Goal: Find specific page/section: Find specific page/section

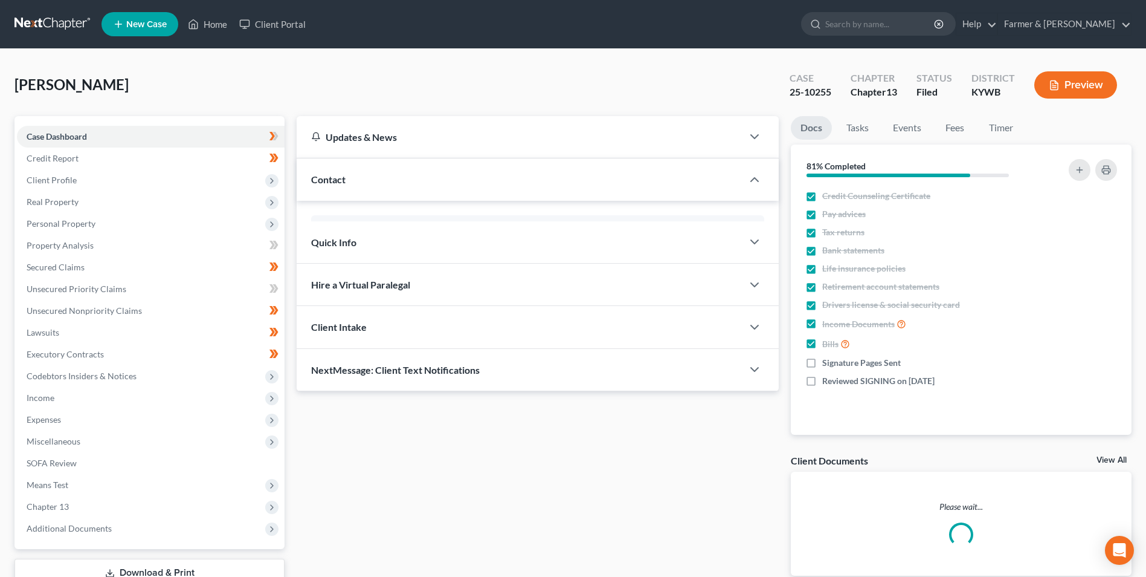
scroll to position [121, 0]
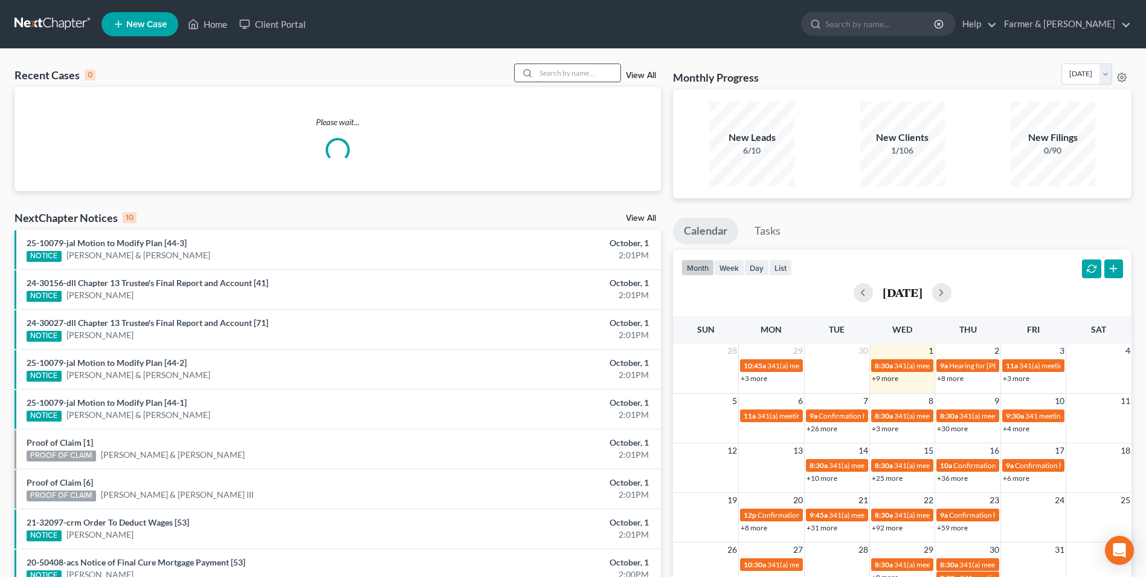
click at [558, 76] on input "search" at bounding box center [578, 73] width 85 height 18
type input "v"
paste input "24-50099"
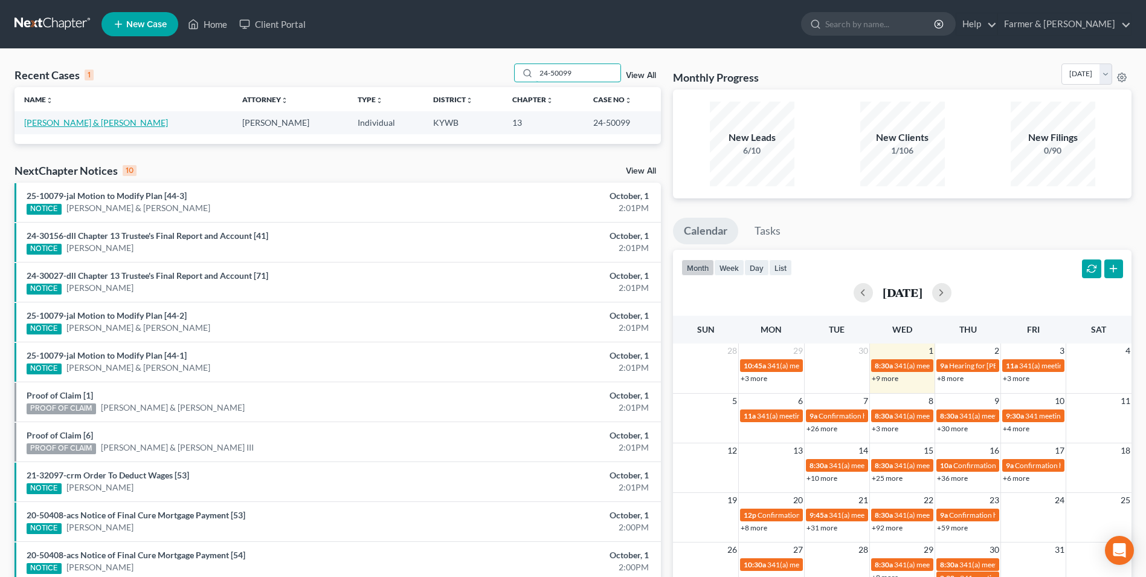
type input "24-50099"
click at [56, 121] on link "[PERSON_NAME] & [PERSON_NAME]" at bounding box center [96, 122] width 144 height 10
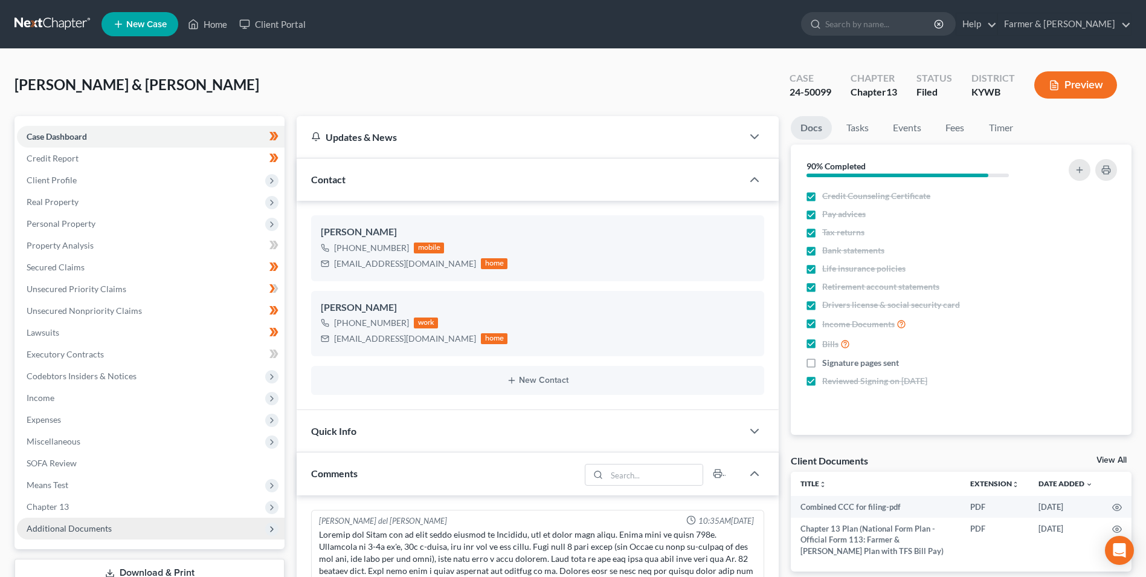
scroll to position [264, 0]
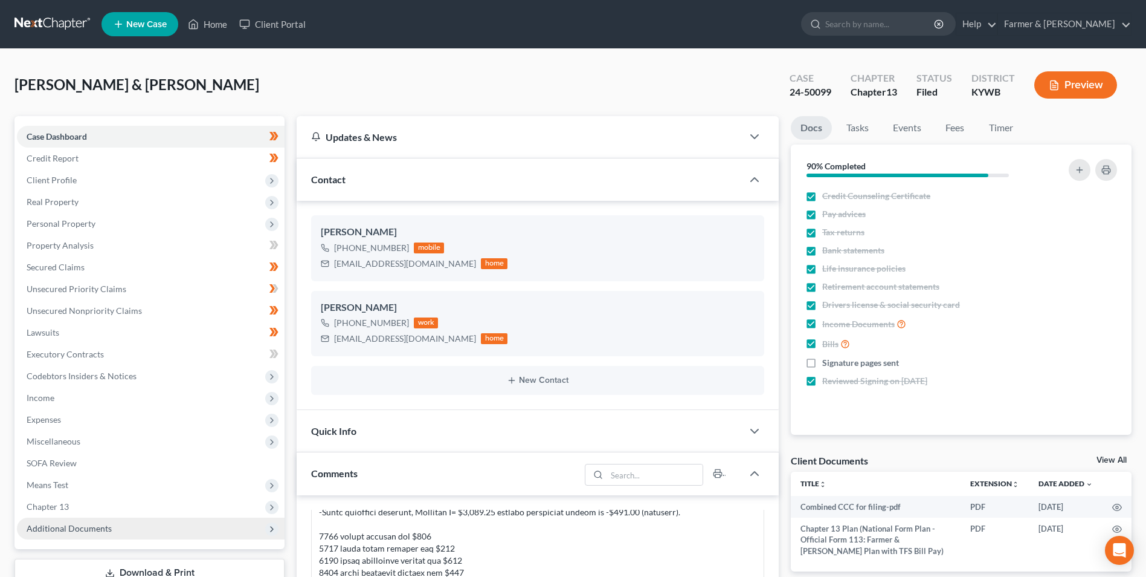
click at [129, 535] on span "Additional Documents" at bounding box center [151, 528] width 268 height 22
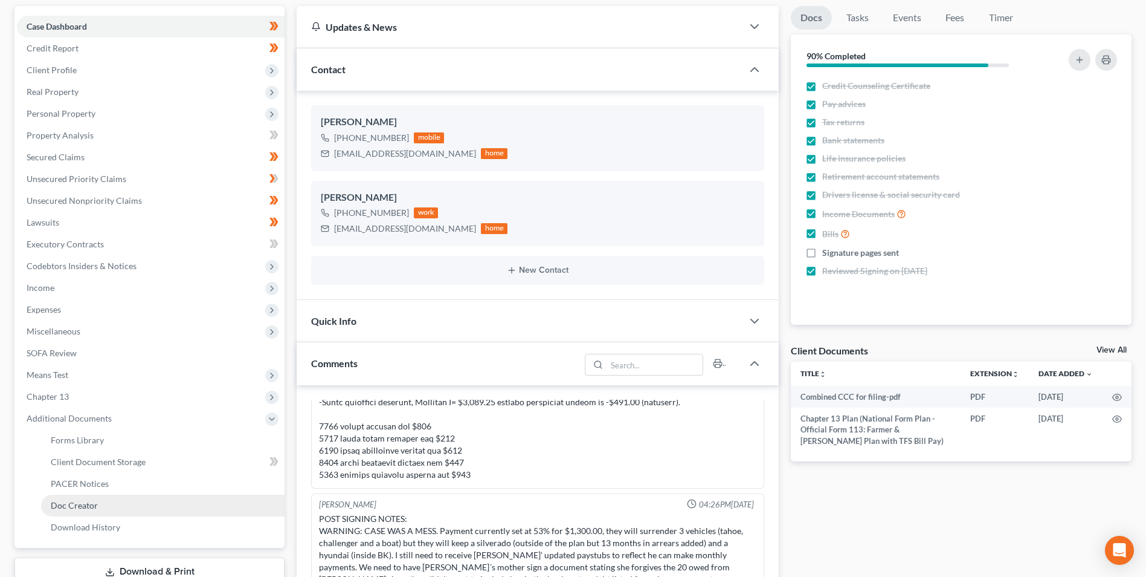
scroll to position [121, 0]
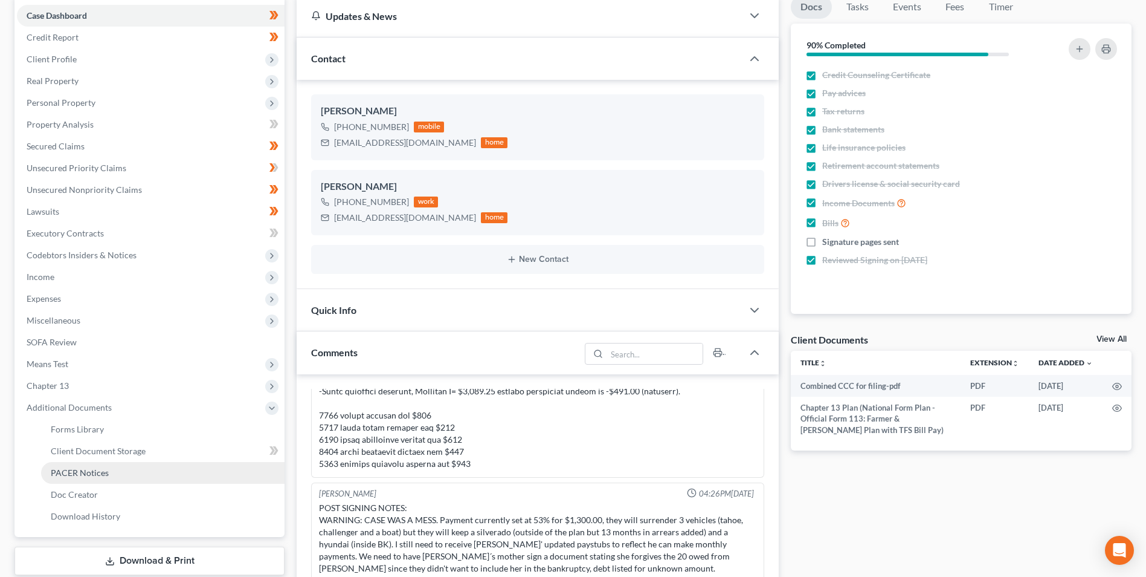
click at [125, 465] on link "PACER Notices" at bounding box center [163, 473] width 244 height 22
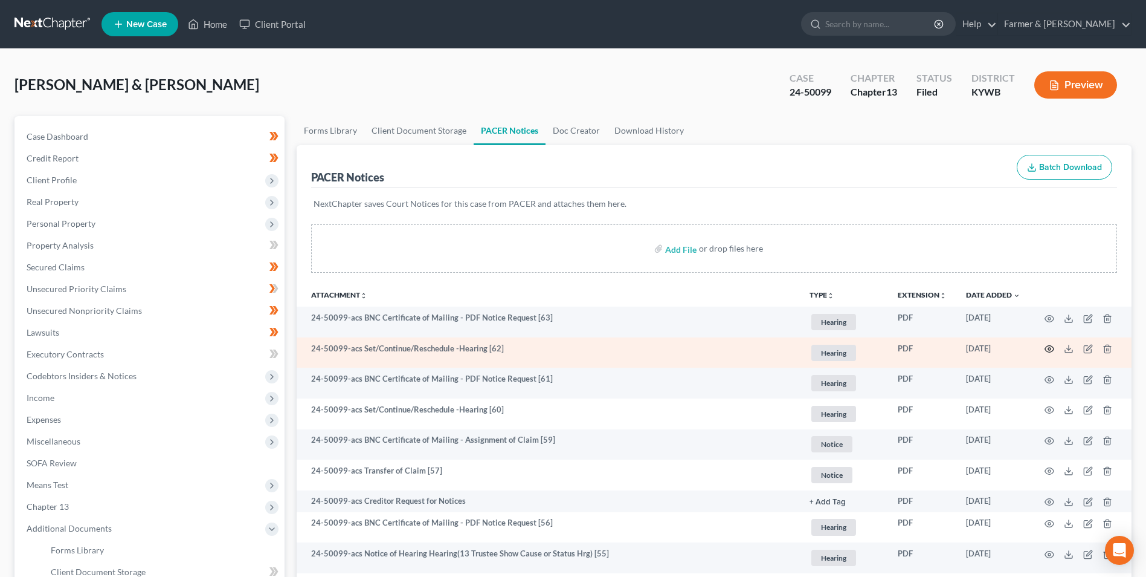
click at [1050, 349] on icon "button" at bounding box center [1050, 349] width 10 height 10
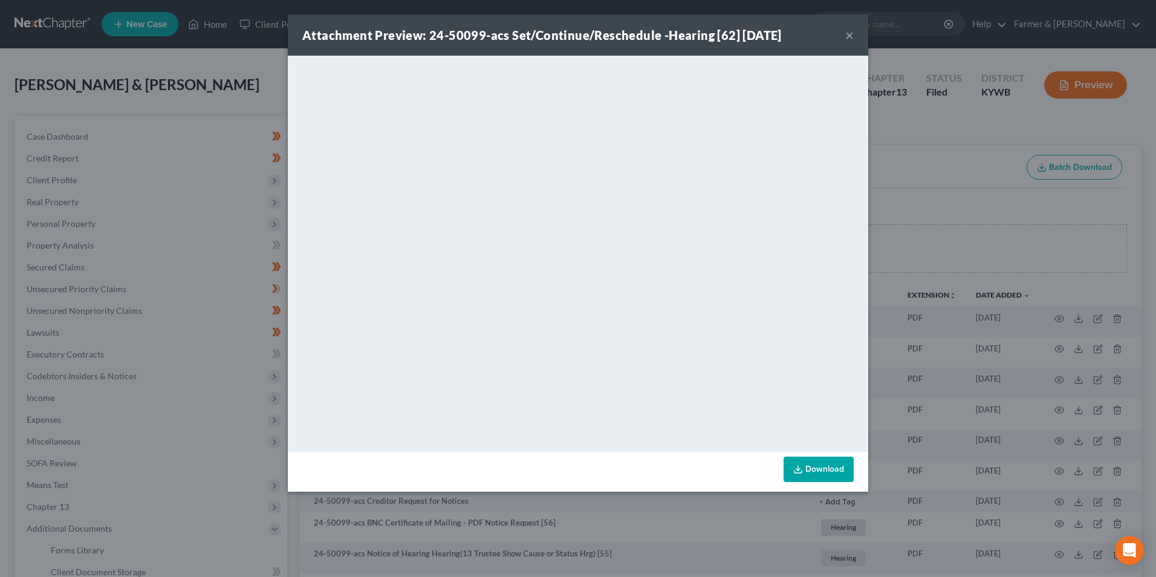
click at [847, 33] on button "×" at bounding box center [849, 35] width 8 height 15
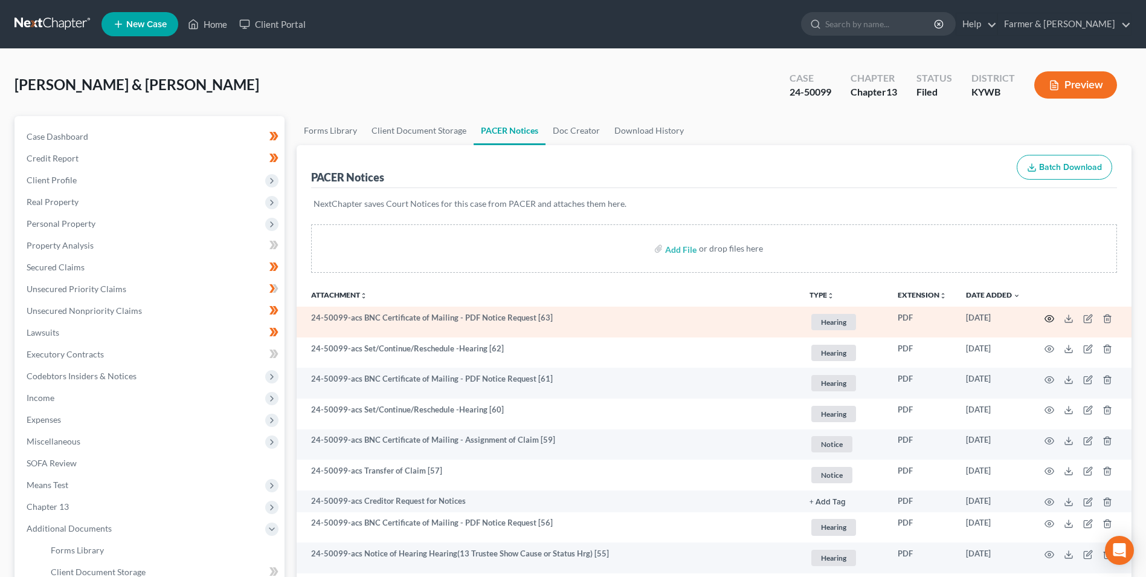
click at [1049, 317] on icon "button" at bounding box center [1050, 319] width 10 height 10
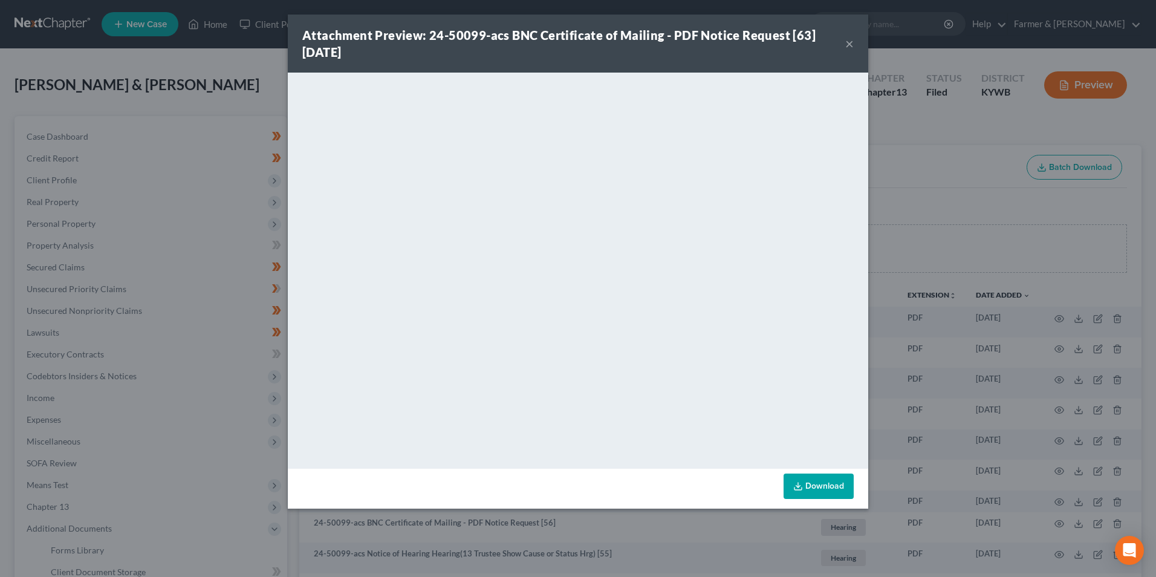
click at [847, 46] on button "×" at bounding box center [849, 43] width 8 height 15
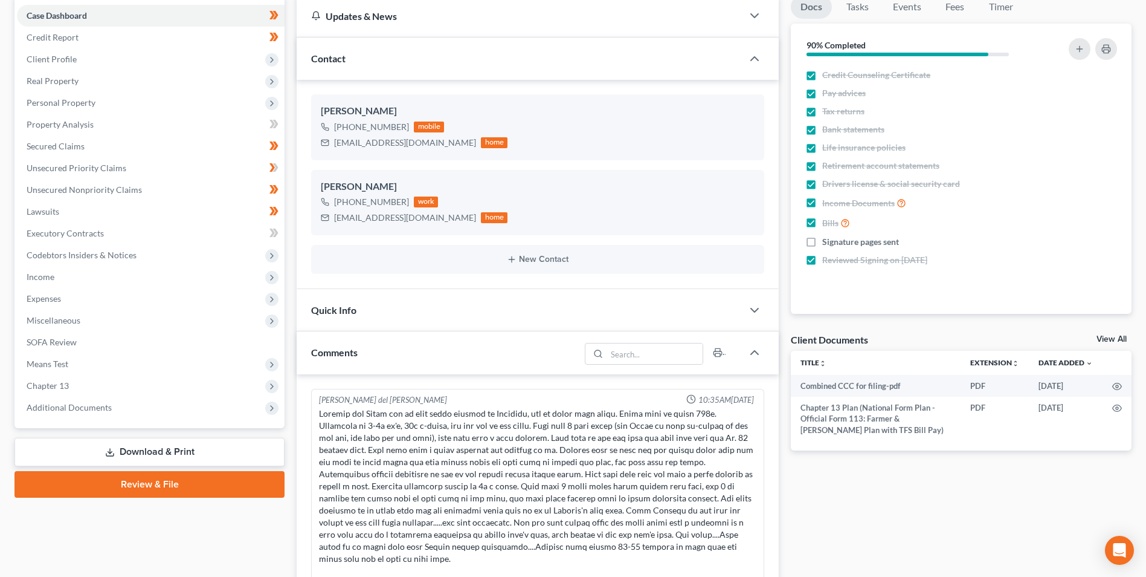
scroll to position [264, 0]
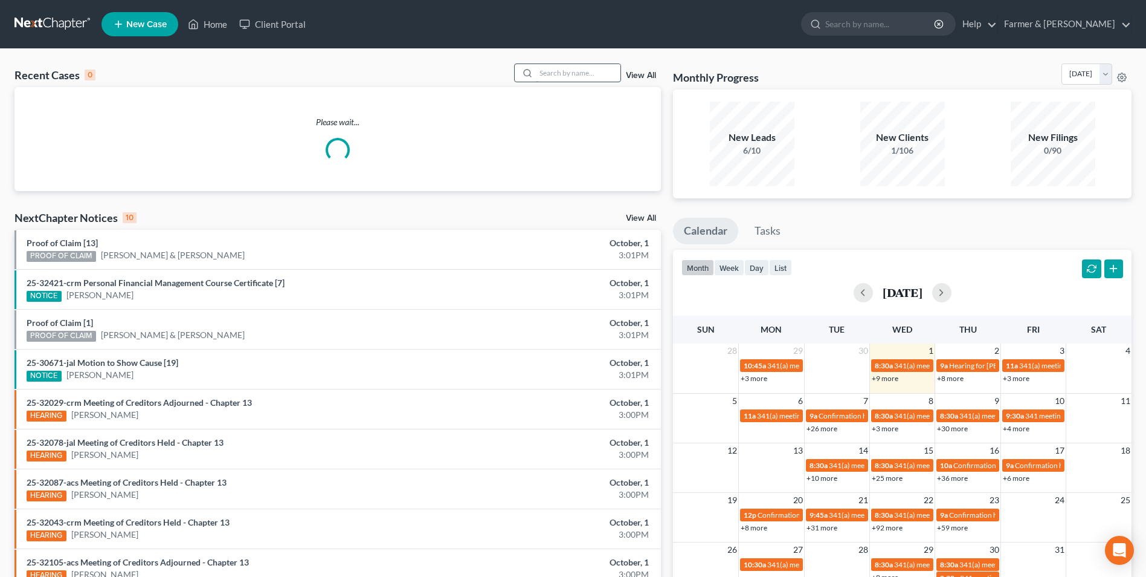
click at [580, 73] on input "search" at bounding box center [578, 73] width 85 height 18
paste input "20-50535"
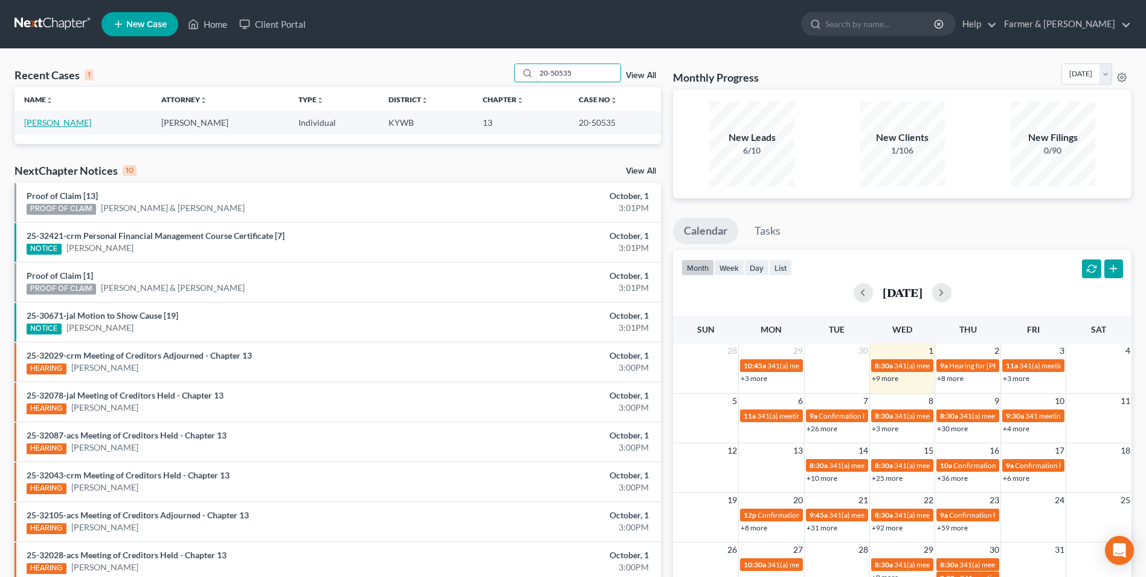
type input "20-50535"
click at [59, 122] on link "[PERSON_NAME]" at bounding box center [57, 122] width 67 height 10
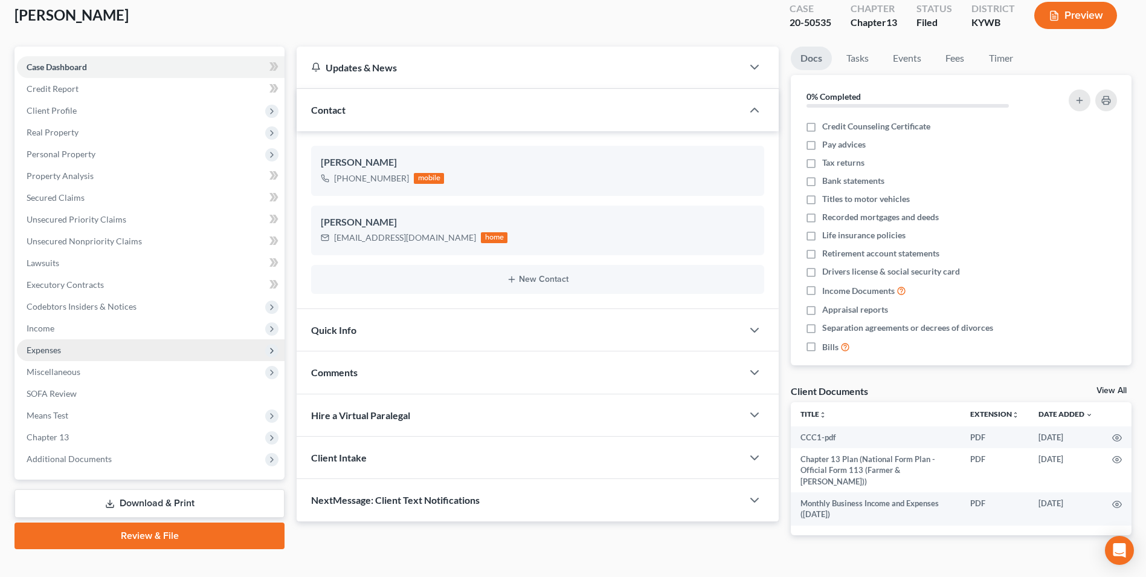
scroll to position [88, 0]
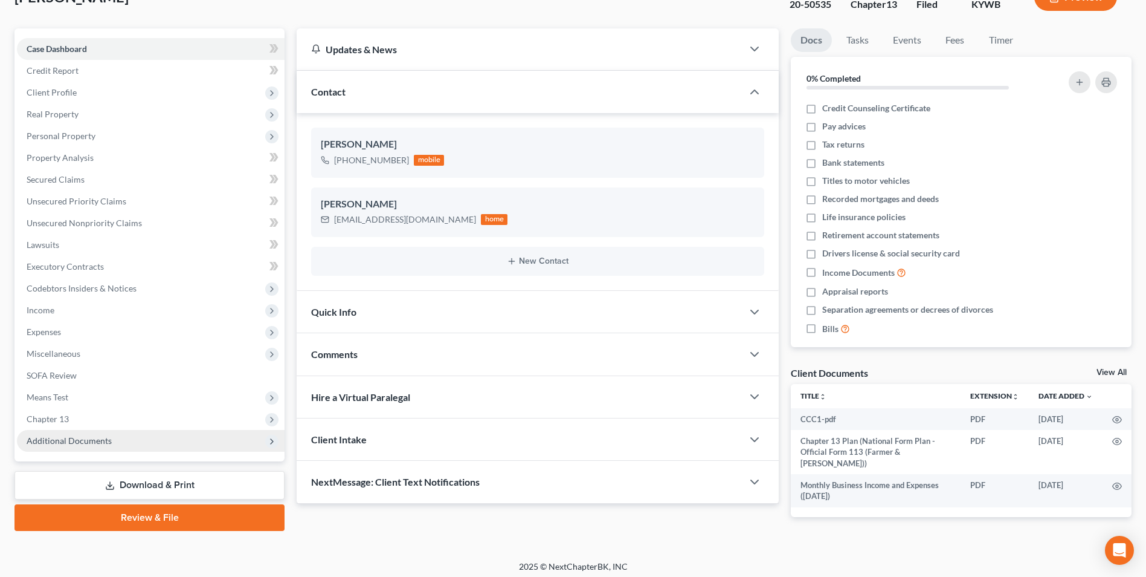
click at [152, 439] on span "Additional Documents" at bounding box center [151, 441] width 268 height 22
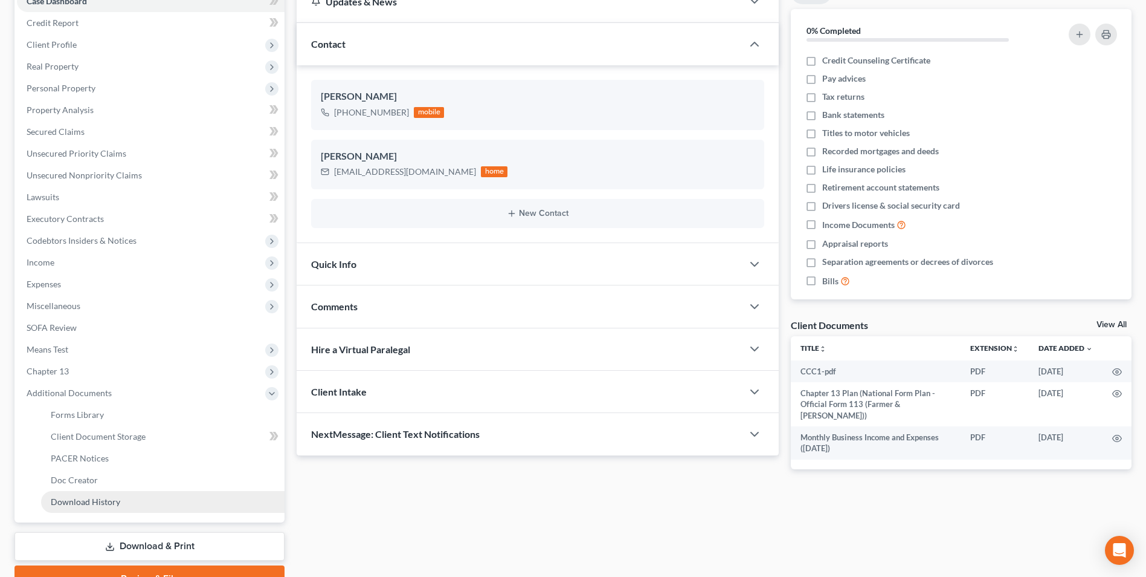
scroll to position [196, 0]
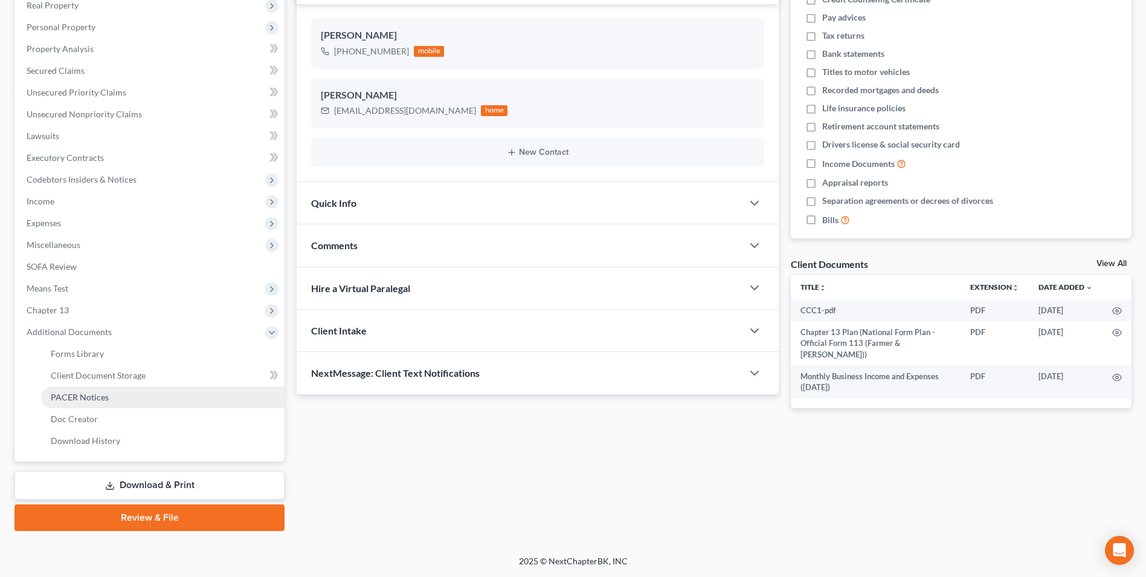
click at [139, 403] on link "PACER Notices" at bounding box center [163, 397] width 244 height 22
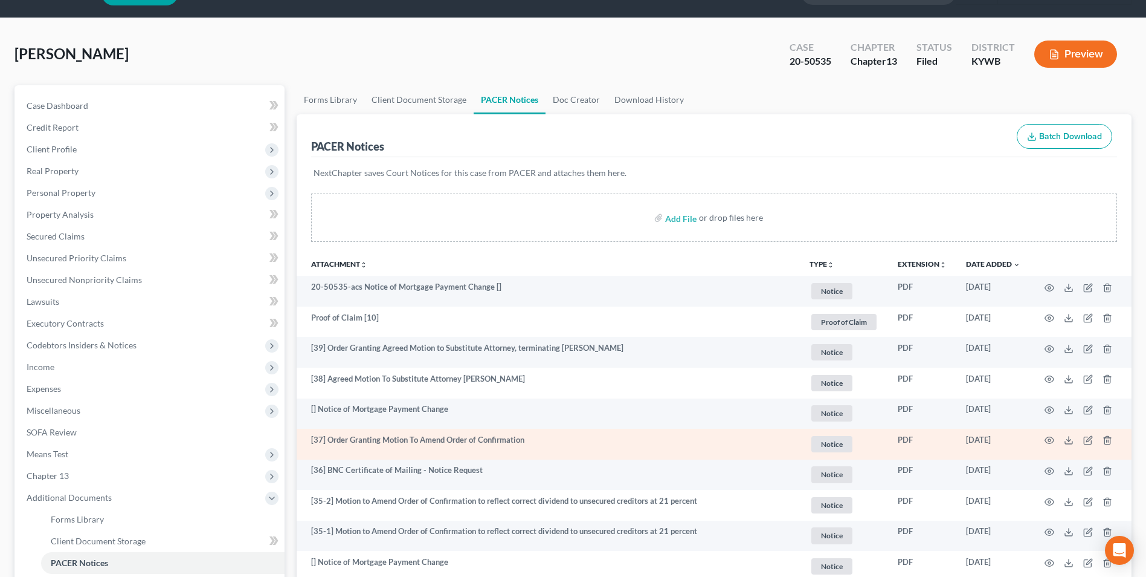
scroll to position [60, 0]
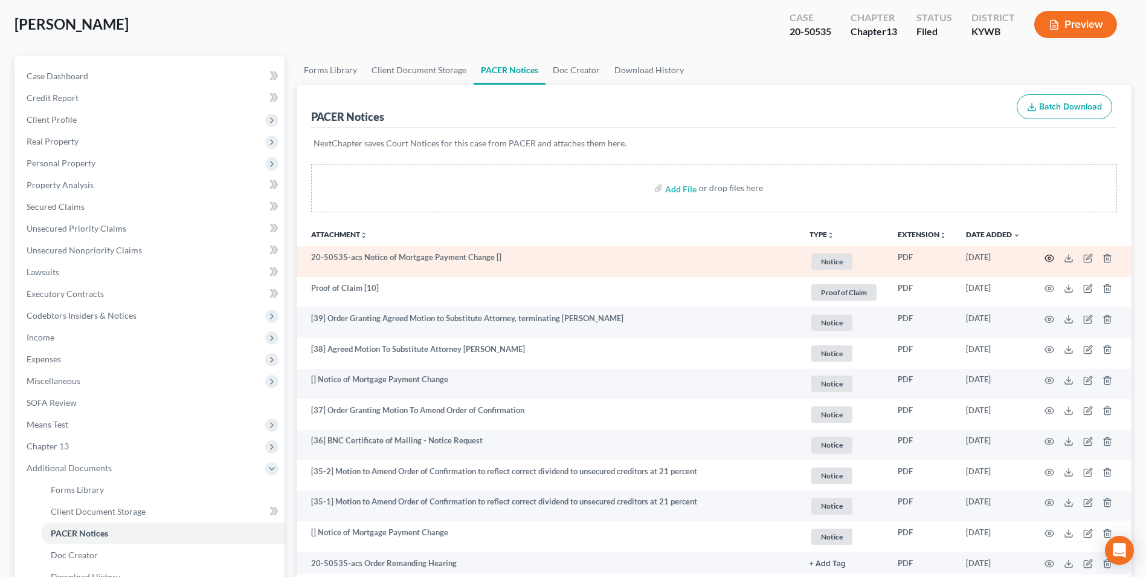
click at [1050, 256] on icon "button" at bounding box center [1050, 258] width 10 height 10
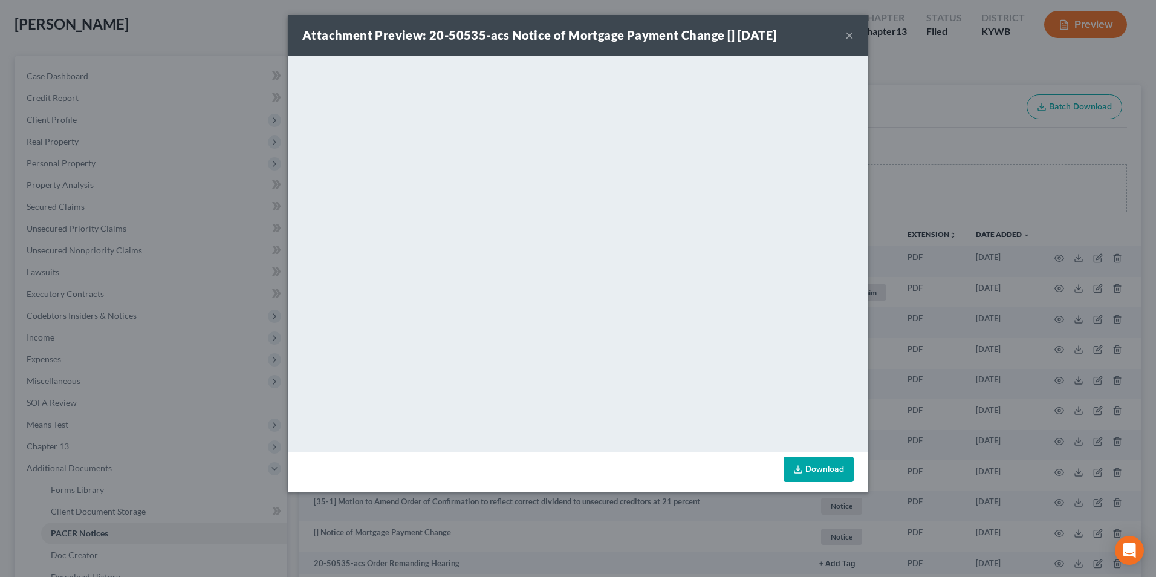
click at [848, 35] on button "×" at bounding box center [849, 35] width 8 height 15
